Goal: Information Seeking & Learning: Learn about a topic

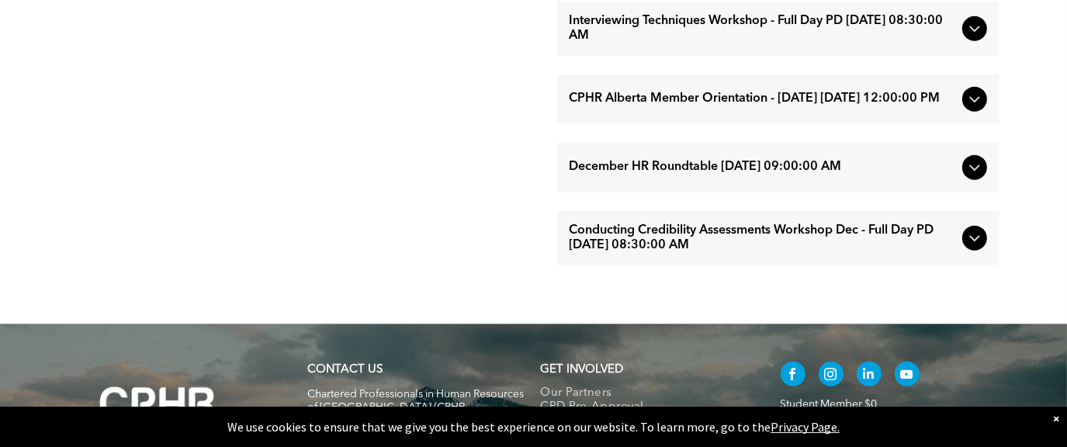
scroll to position [1629, 0]
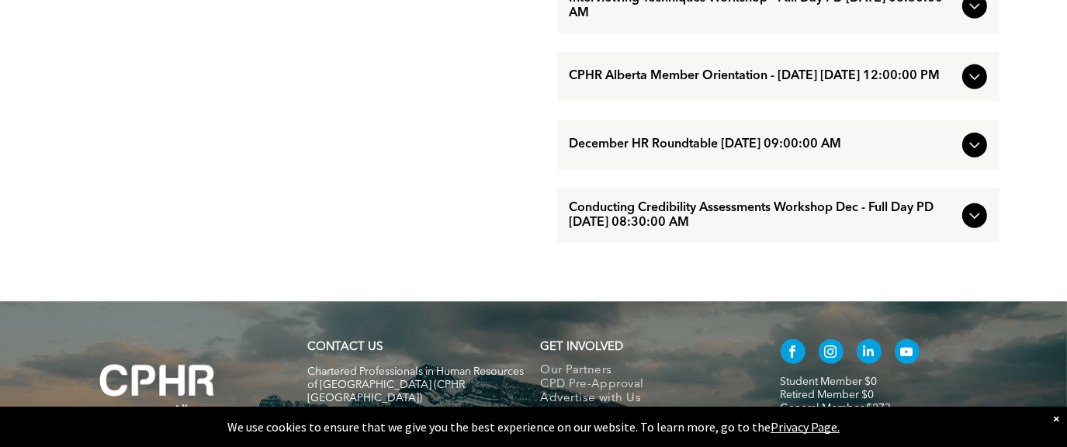
click at [658, 230] on span "Conducting Credibility Assessments Workshop Dec - Full Day PD [DATE] 08:30:00 AM" at bounding box center [762, 215] width 386 height 29
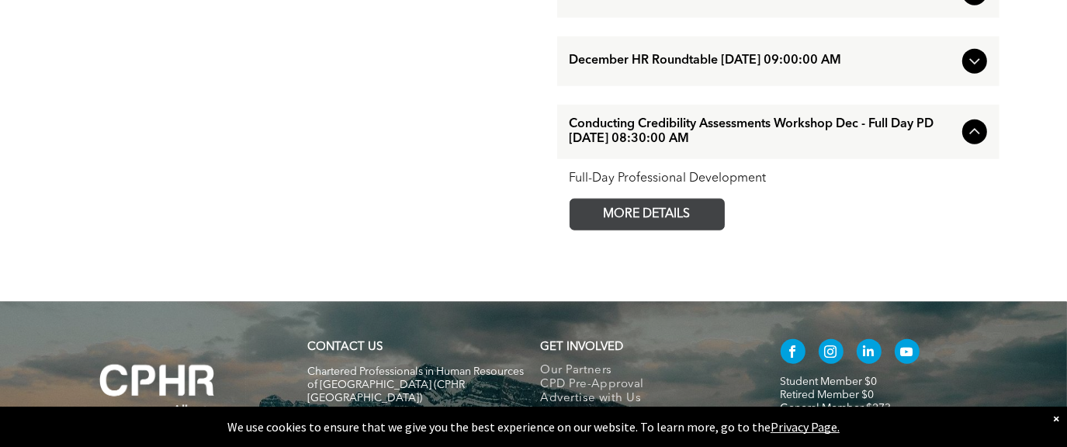
click at [658, 230] on span "MORE DETAILS" at bounding box center [647, 214] width 123 height 30
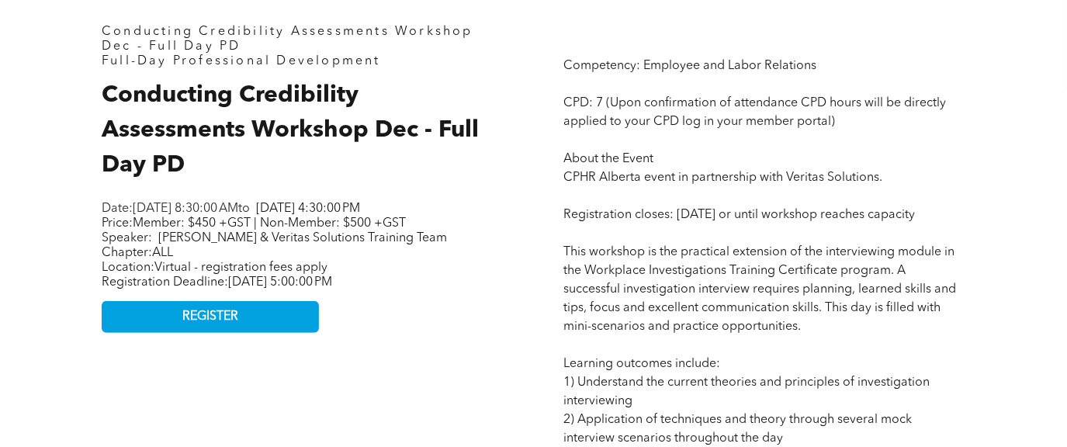
scroll to position [698, 0]
drag, startPoint x: 714, startPoint y: 212, endPoint x: 745, endPoint y: 243, distance: 43.9
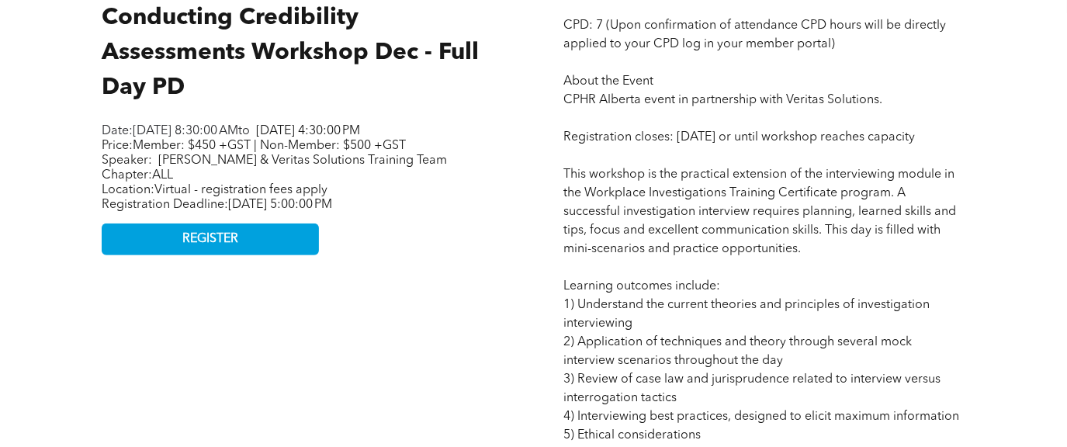
scroll to position [931, 0]
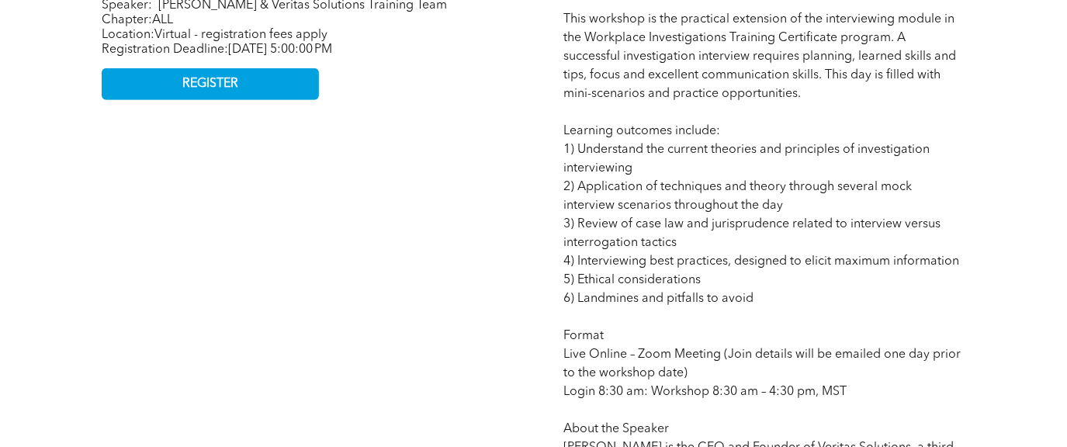
click at [656, 152] on span "Competency: Employee and Labor Relations CPD: 7 (Upon confirmation of attendanc…" at bounding box center [762, 354] width 399 height 1055
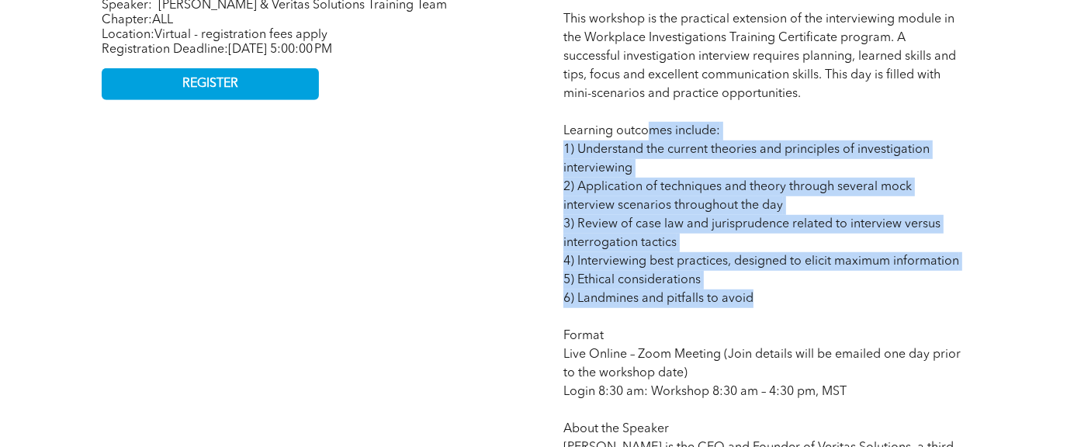
drag, startPoint x: 653, startPoint y: 157, endPoint x: 773, endPoint y: 325, distance: 206.4
click at [773, 325] on p "Competency: Employee and Labor Relations CPD: 7 (Upon confirmation of attendanc…" at bounding box center [764, 354] width 402 height 1061
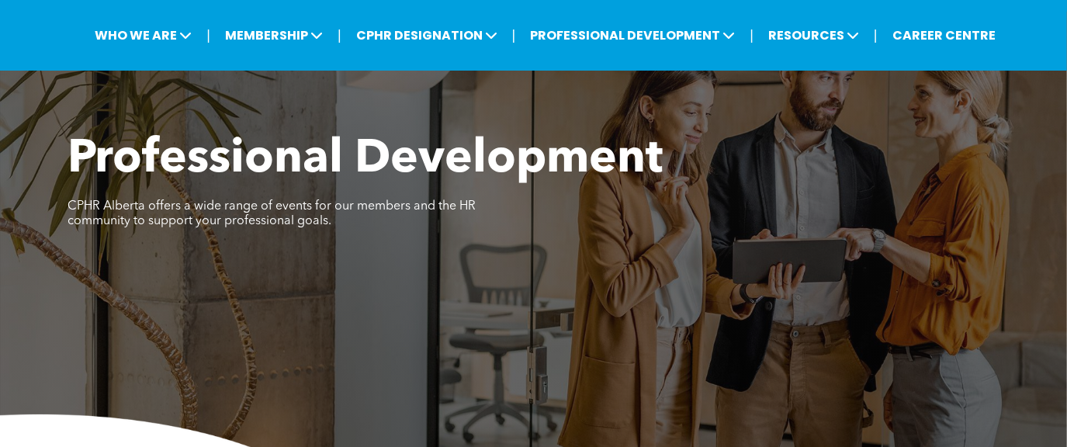
scroll to position [0, 0]
